Goal: Register for event/course

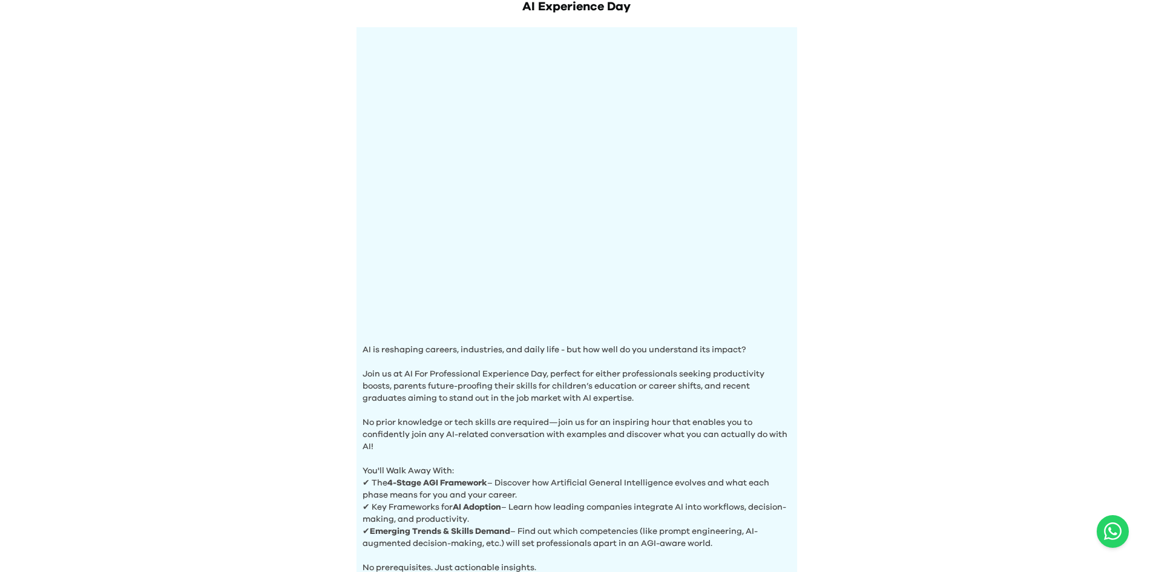
scroll to position [303, 0]
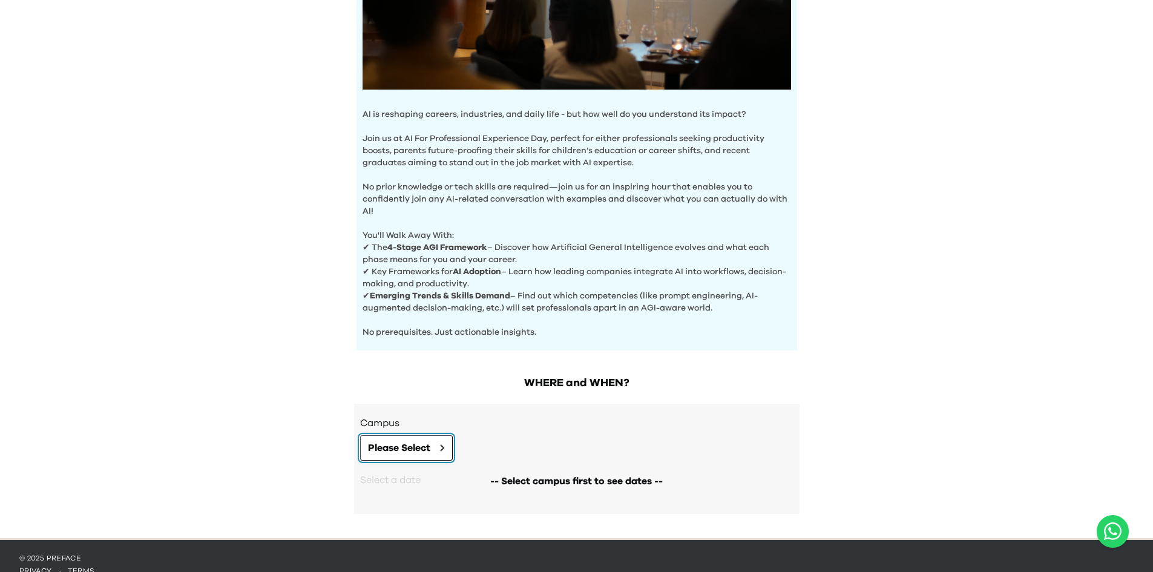
click at [435, 444] on button "Please Select" at bounding box center [406, 447] width 93 height 25
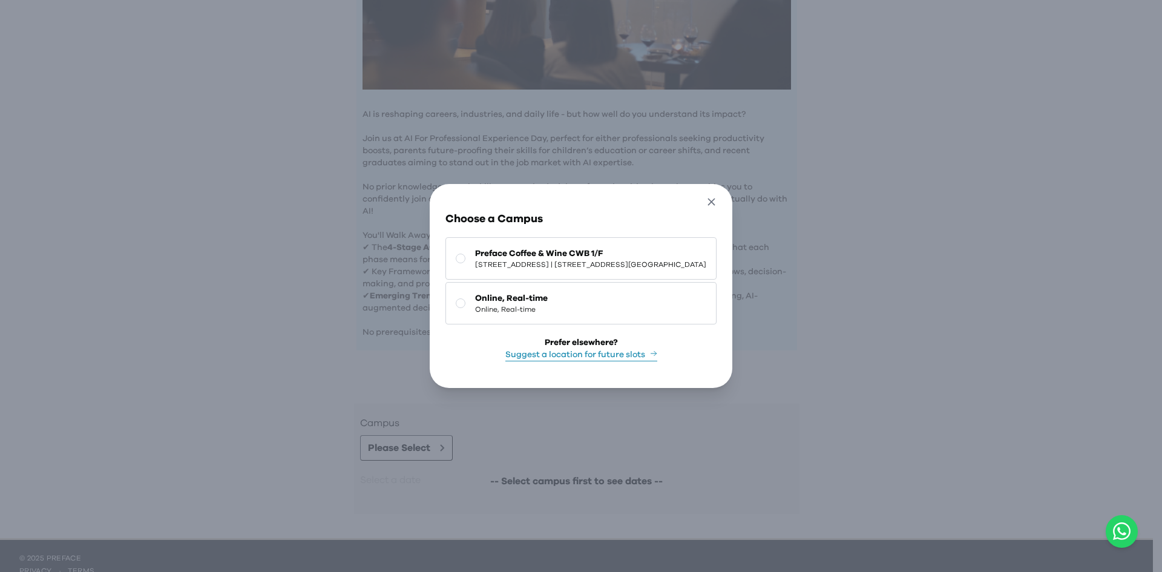
click at [715, 198] on icon "button" at bounding box center [711, 201] width 7 height 7
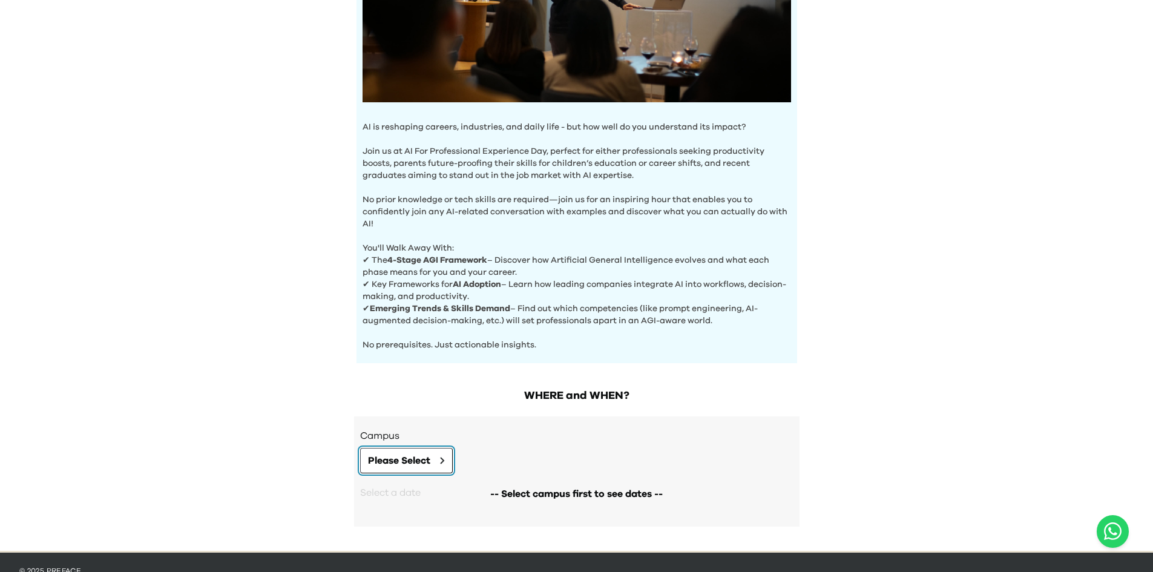
scroll to position [316, 0]
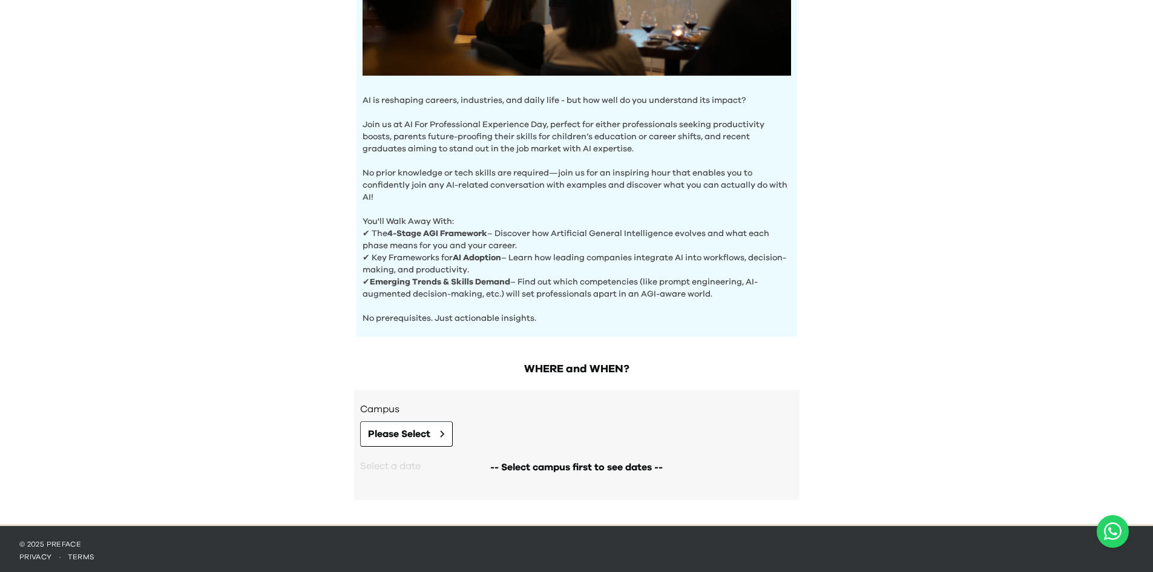
drag, startPoint x: 568, startPoint y: 453, endPoint x: 571, endPoint y: 465, distance: 12.5
drag, startPoint x: 571, startPoint y: 465, endPoint x: 527, endPoint y: 461, distance: 44.4
click at [525, 465] on span "-- Select campus first to see dates --" at bounding box center [576, 467] width 172 height 15
click at [581, 375] on div "WHERE and WHEN? Campus Please Select -- Select campus first to see dates -- Sel…" at bounding box center [576, 436] width 465 height 175
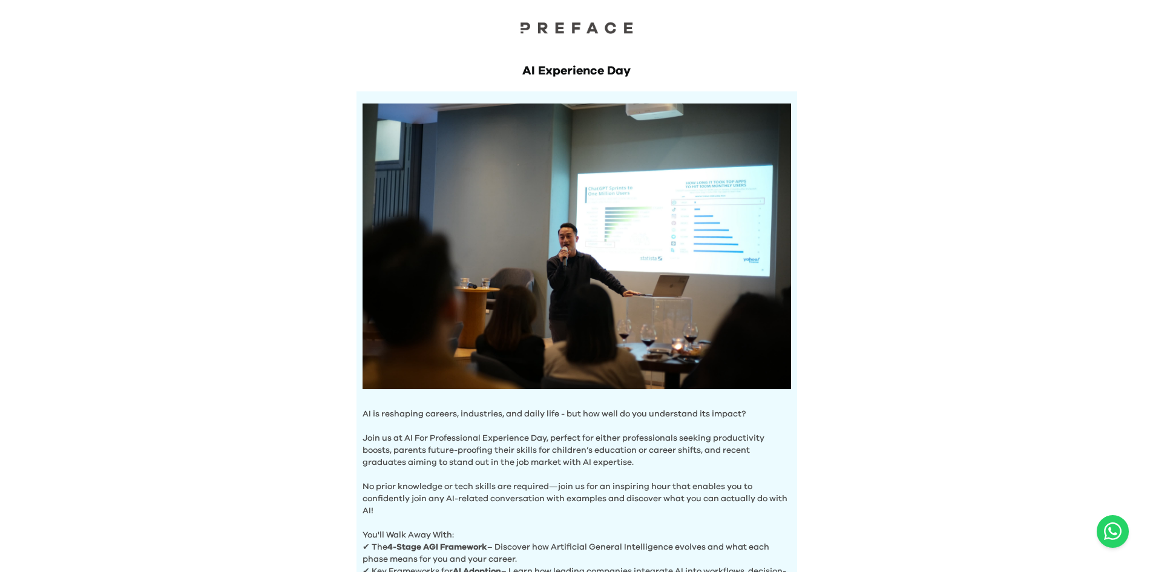
scroll to position [0, 0]
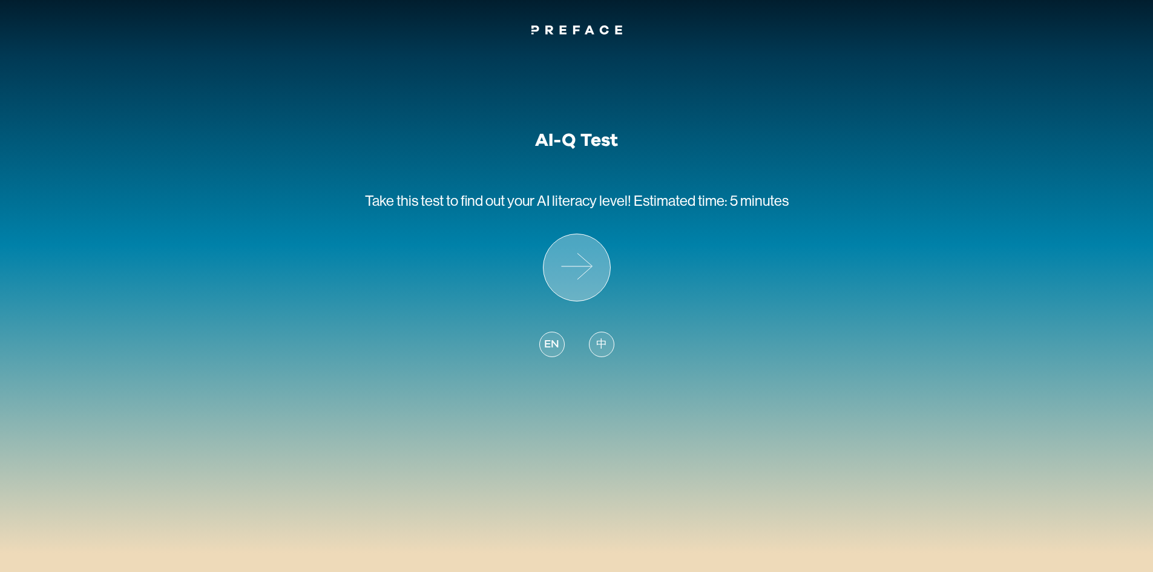
click at [595, 273] on icon at bounding box center [576, 267] width 67 height 67
